Goal: Navigation & Orientation: Find specific page/section

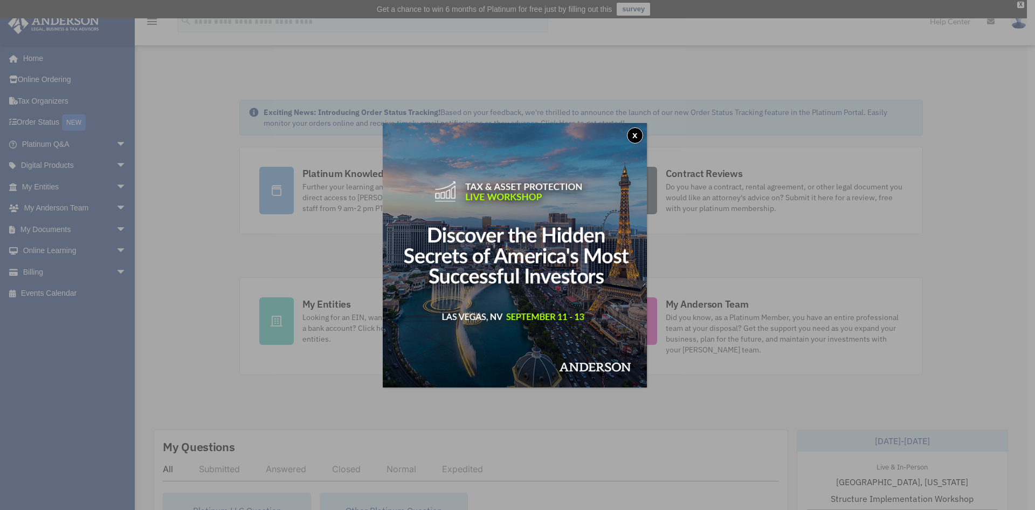
click at [637, 134] on button "x" at bounding box center [635, 135] width 16 height 16
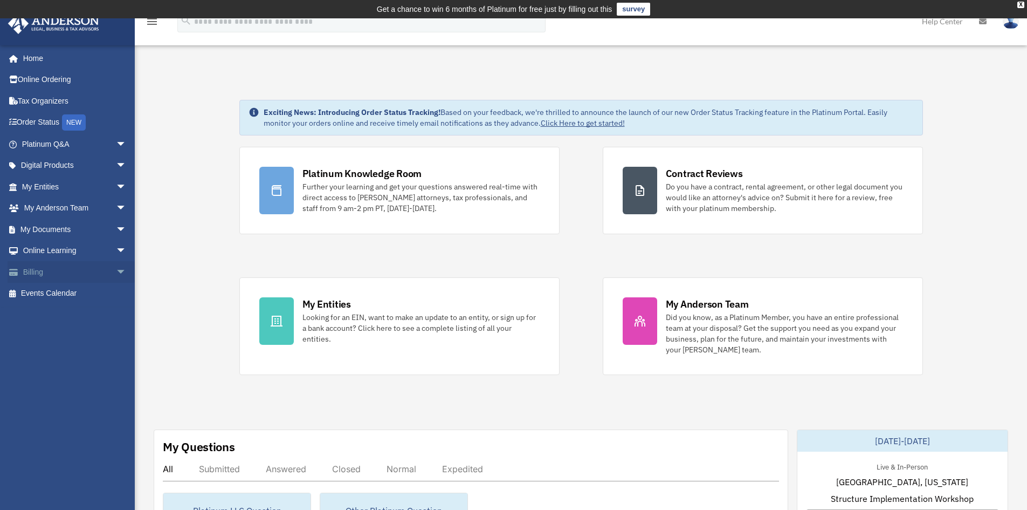
click at [32, 271] on link "Billing arrow_drop_down" at bounding box center [75, 272] width 135 height 22
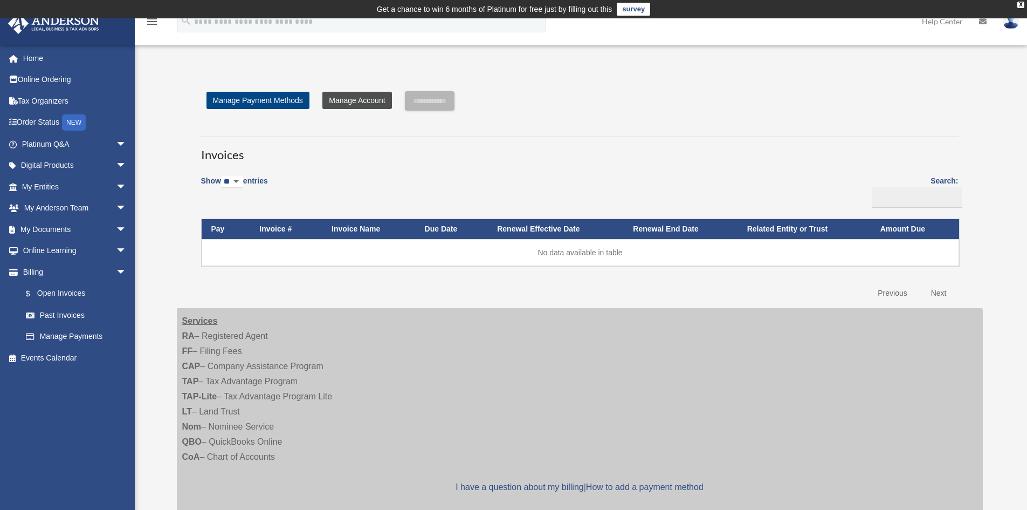
click at [369, 101] on link "Manage Account" at bounding box center [356, 100] width 69 height 17
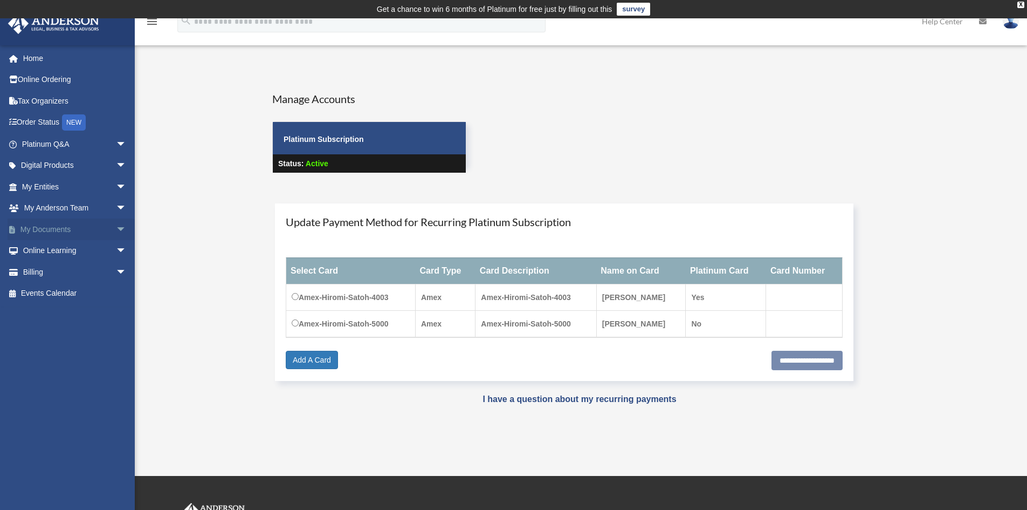
click at [65, 230] on link "My Documents arrow_drop_down" at bounding box center [75, 229] width 135 height 22
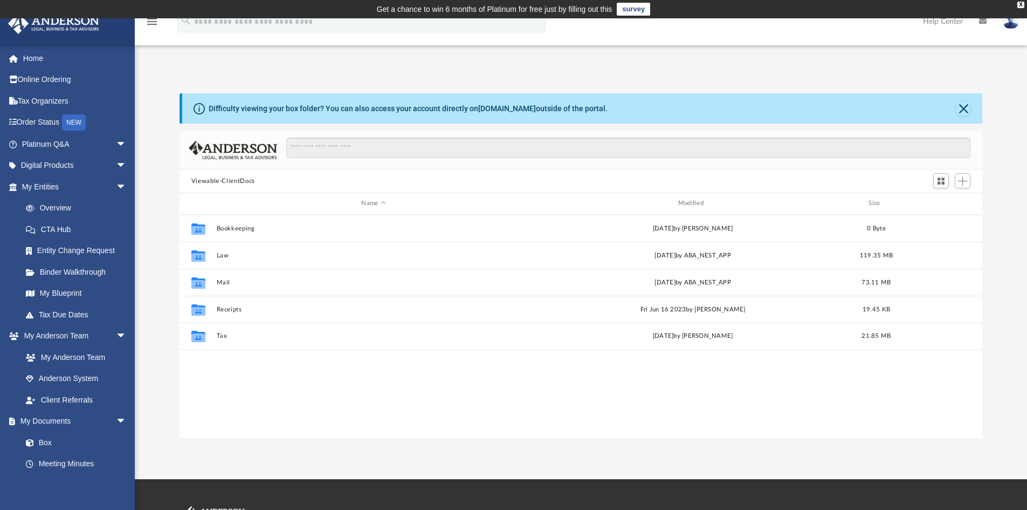
scroll to position [237, 795]
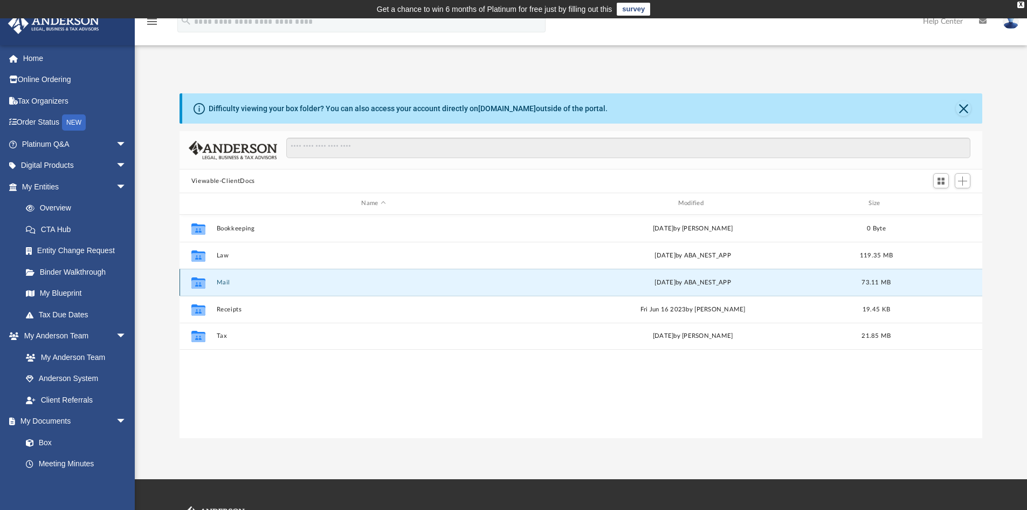
click at [225, 280] on button "Mail" at bounding box center [373, 282] width 314 height 7
click at [200, 282] on icon "grid" at bounding box center [198, 282] width 14 height 11
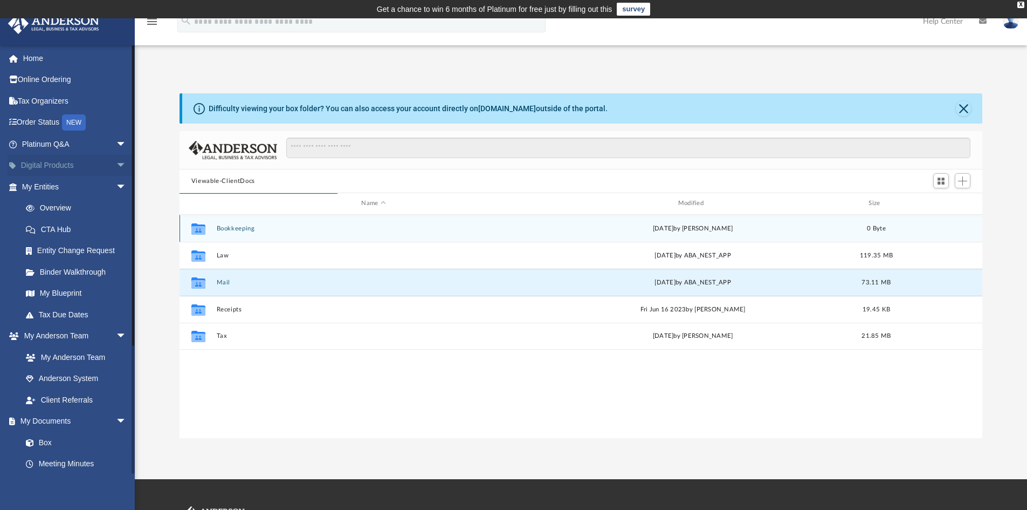
scroll to position [204, 795]
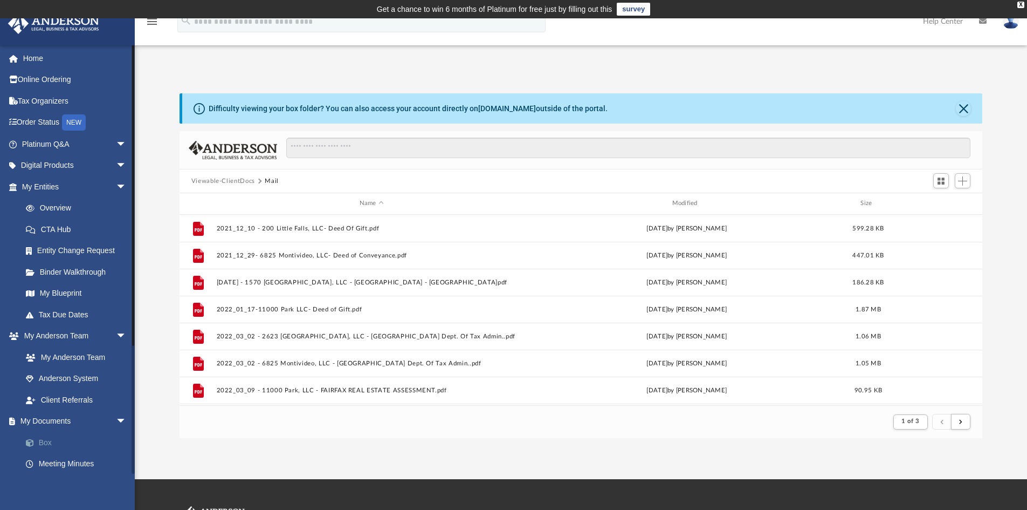
click at [46, 441] on link "Box" at bounding box center [79, 442] width 128 height 22
click at [36, 438] on link "Box" at bounding box center [79, 442] width 128 height 22
click at [963, 105] on button "Close" at bounding box center [963, 108] width 15 height 15
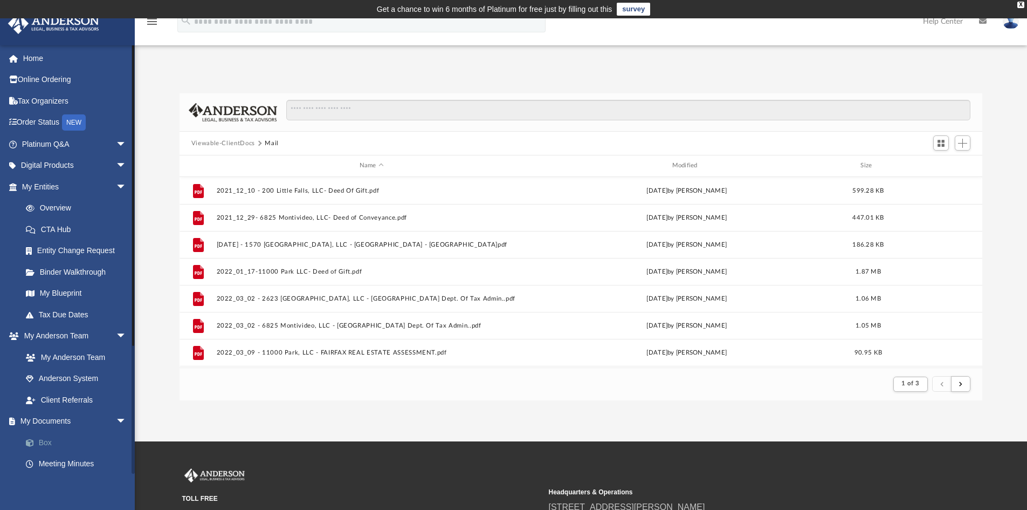
click at [50, 436] on link "Box" at bounding box center [79, 442] width 128 height 22
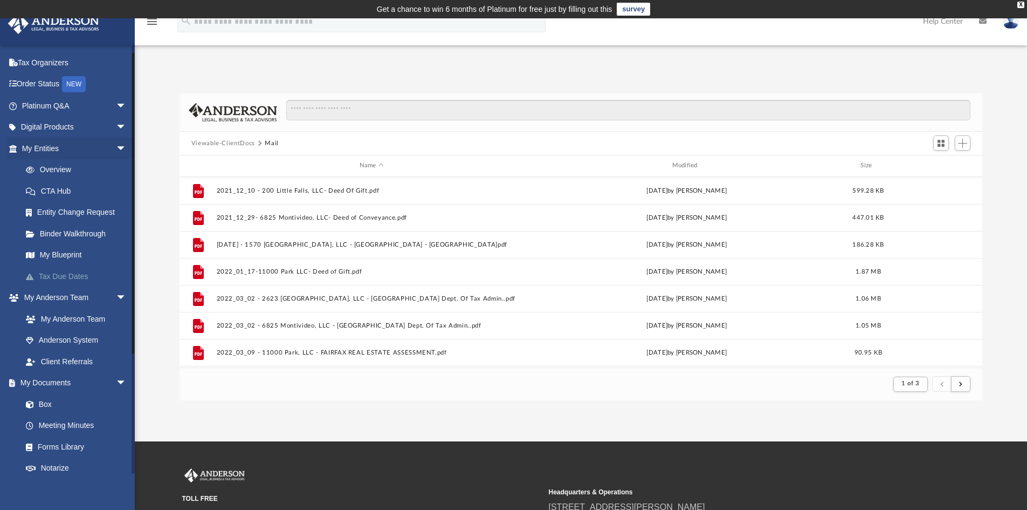
scroll to position [0, 0]
